Goal: Task Accomplishment & Management: Use online tool/utility

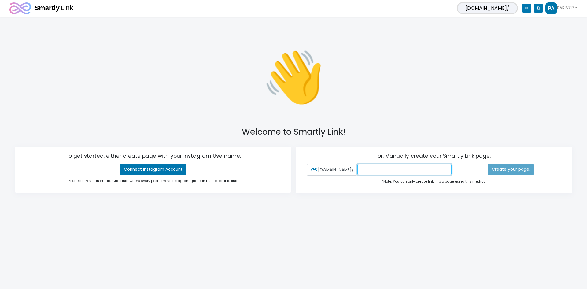
click at [380, 172] on input "text" at bounding box center [405, 169] width 94 height 11
type input "P"
type input "paris717"
click at [506, 170] on link "Create your page." at bounding box center [511, 169] width 47 height 11
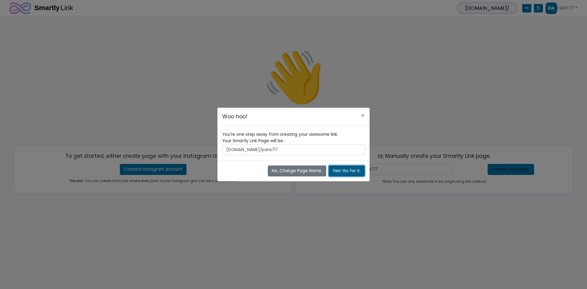
drag, startPoint x: 351, startPoint y: 170, endPoint x: 368, endPoint y: 171, distance: 16.9
click at [351, 170] on button "Yes! Go for it." at bounding box center [347, 171] width 36 height 11
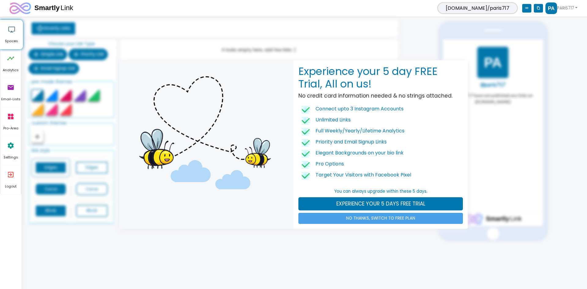
click at [360, 219] on link "NO THANKS, SWITCH TO FREE PLAN" at bounding box center [381, 218] width 165 height 11
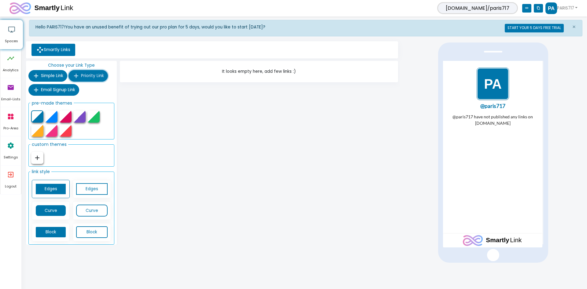
click at [93, 78] on span "Priority Link" at bounding box center [92, 76] width 23 height 6
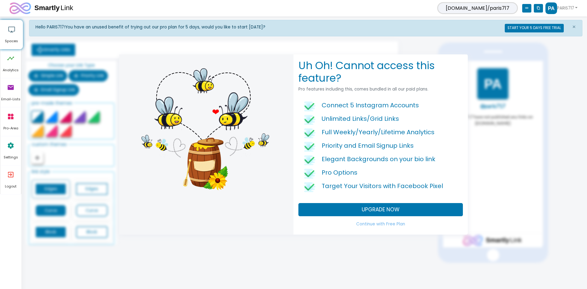
drag, startPoint x: 351, startPoint y: 261, endPoint x: 349, endPoint y: 256, distance: 4.7
click at [350, 259] on div "Uh Oh! Cannot access this feature? Pro features including this, comes bundled i…" at bounding box center [293, 144] width 587 height 289
click at [371, 40] on div "Uh Oh! Cannot access this feature? Pro features including this, comes bundled i…" at bounding box center [293, 144] width 587 height 289
click at [384, 223] on link "Continue with Free Plan" at bounding box center [381, 224] width 165 height 11
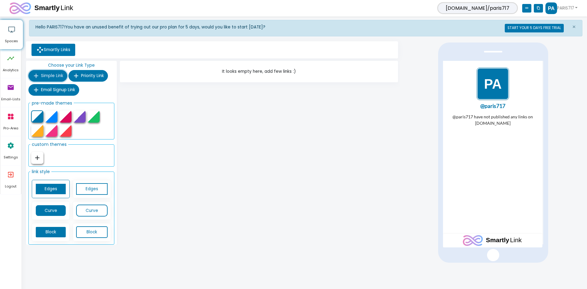
click at [49, 76] on span "Simple Link" at bounding box center [52, 76] width 22 height 6
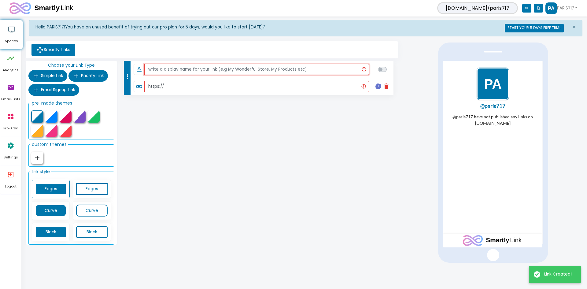
click at [230, 71] on input "text" at bounding box center [257, 69] width 226 height 11
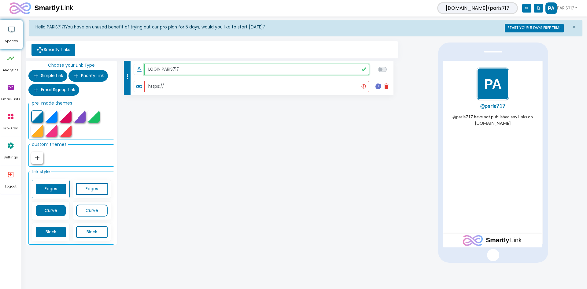
type input "LOGIN PARIS717"
click at [209, 87] on input "https://" at bounding box center [256, 86] width 225 height 11
paste input "[URL][DOMAIN_NAME]"
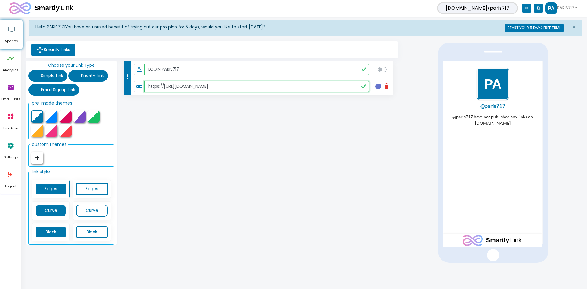
paste input "text"
type input "[URL][DOMAIN_NAME]"
checkbox input "true"
click at [217, 131] on div "more_vert text_rotation_none LOGIN PARIS717 link [URL][DOMAIN_NAME] timer delet…" at bounding box center [258, 154] width 281 height 187
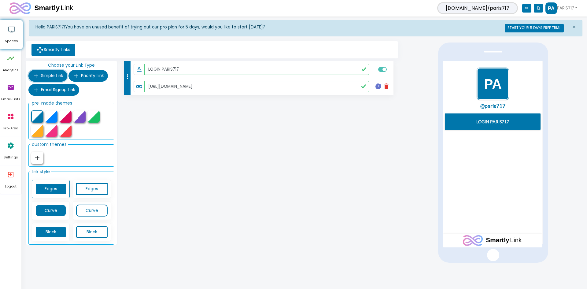
click at [58, 76] on span "Simple Link" at bounding box center [52, 76] width 22 height 6
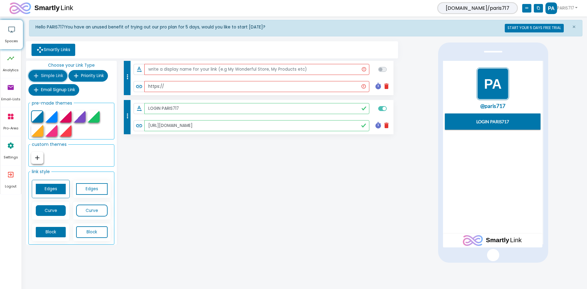
click at [60, 72] on button "add Simple Link" at bounding box center [47, 76] width 39 height 12
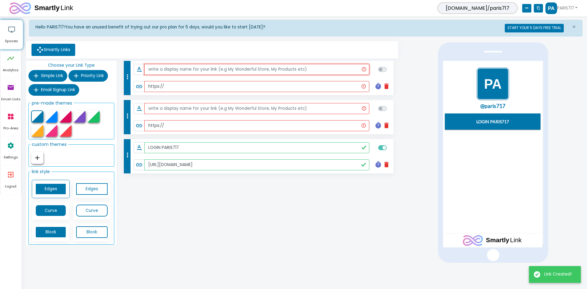
click at [167, 71] on input "text" at bounding box center [257, 69] width 226 height 11
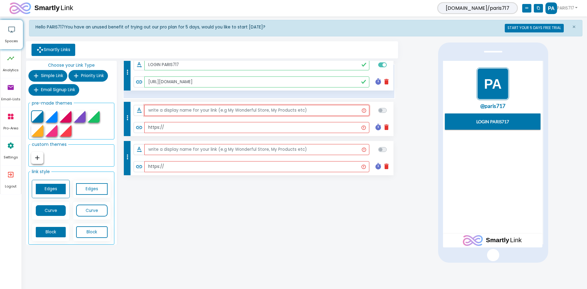
drag, startPoint x: 127, startPoint y: 153, endPoint x: 130, endPoint y: 66, distance: 87.3
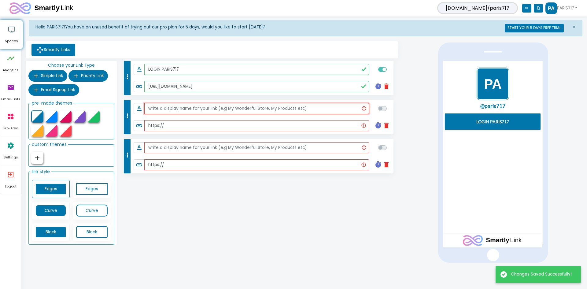
click at [174, 110] on input "text" at bounding box center [257, 108] width 226 height 11
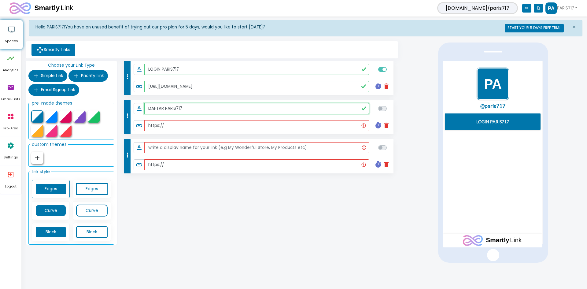
type input "DAFTAR PARIS717"
paste input "[DOMAIN_NAME][URL]"
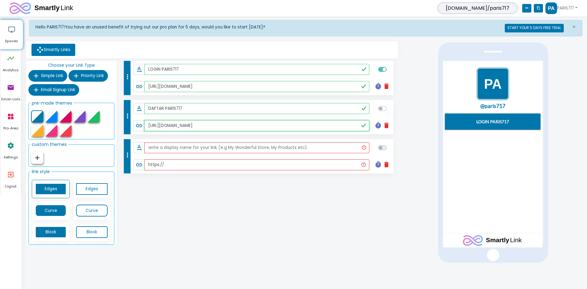
type input "[URL][DOMAIN_NAME]"
checkbox input "true"
click at [164, 149] on input "text" at bounding box center [257, 147] width 226 height 11
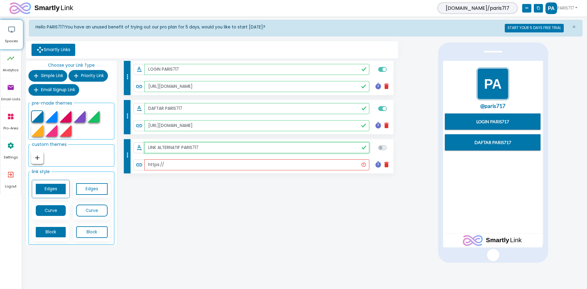
type input "LINK ALTERNATIF PARIS717"
paste input "[DOMAIN_NAME][URL]"
type input "[URL][DOMAIN_NAME]"
checkbox input "true"
click at [237, 239] on div "more_vert text_rotation_none LOGIN PARIS717 link [URL][DOMAIN_NAME] timer delet…" at bounding box center [258, 154] width 281 height 187
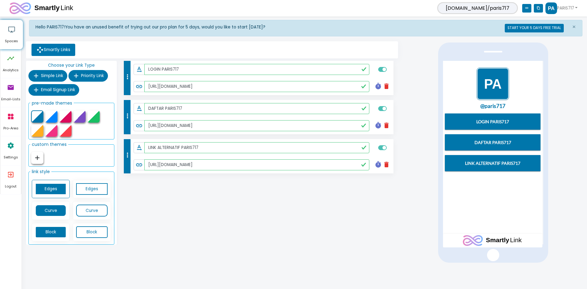
click at [493, 89] on img "1 / 1" at bounding box center [493, 83] width 32 height 32
click at [57, 49] on link "Smartly Links" at bounding box center [54, 50] width 44 height 12
click at [79, 186] on link "Edges" at bounding box center [91, 189] width 31 height 12
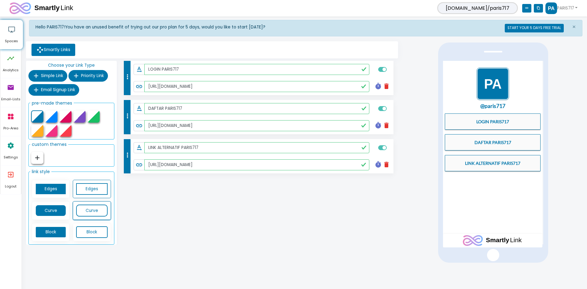
click at [89, 210] on link "Curve" at bounding box center [91, 211] width 31 height 12
click at [54, 119] on div at bounding box center [51, 116] width 12 height 12
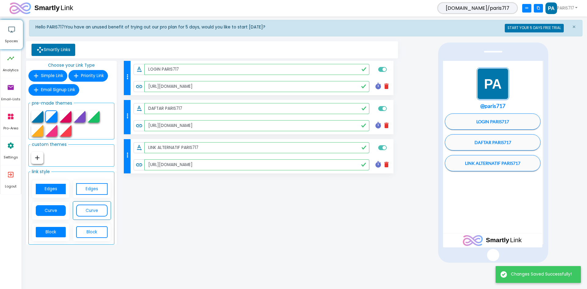
click at [64, 134] on div at bounding box center [65, 131] width 12 height 12
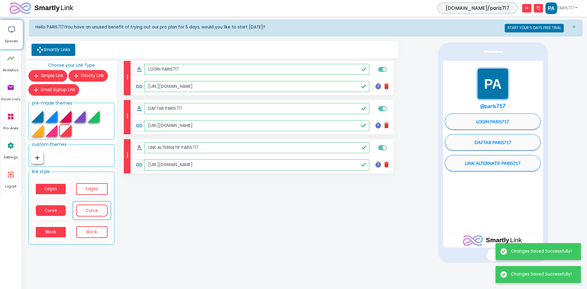
click at [82, 119] on div at bounding box center [79, 116] width 12 height 12
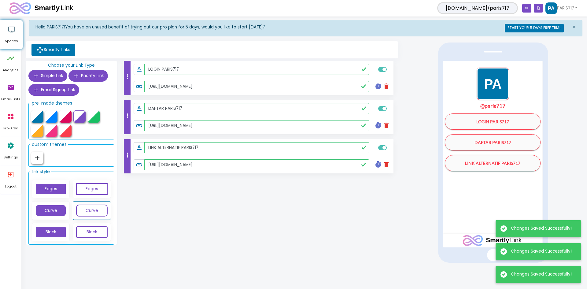
click at [71, 125] on div at bounding box center [65, 131] width 12 height 12
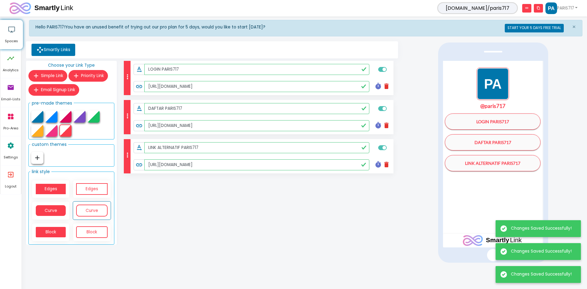
click at [42, 114] on div at bounding box center [37, 116] width 12 height 12
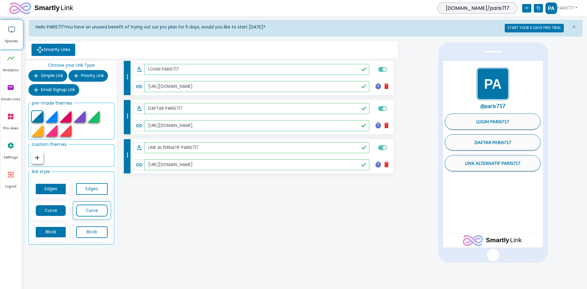
drag, startPoint x: 524, startPoint y: 10, endPoint x: 550, endPoint y: 17, distance: 27.5
click at [524, 10] on icon "link" at bounding box center [527, 8] width 9 height 9
click at [538, 10] on icon "content_copy" at bounding box center [538, 8] width 9 height 9
click at [536, 7] on icon "content_copy" at bounding box center [538, 8] width 9 height 9
